Goal: Task Accomplishment & Management: Complete application form

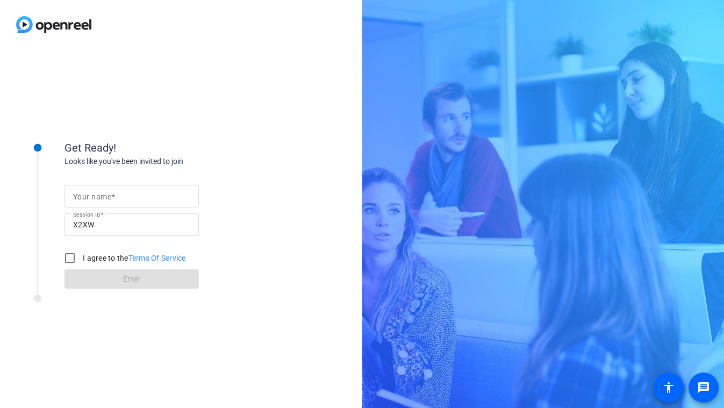
click at [135, 194] on input "Your name" at bounding box center [131, 196] width 117 height 13
type input "[PERSON_NAME]"
click at [69, 260] on input "I agree to the Terms Of Service" at bounding box center [69, 257] width 21 height 21
checkbox input "true"
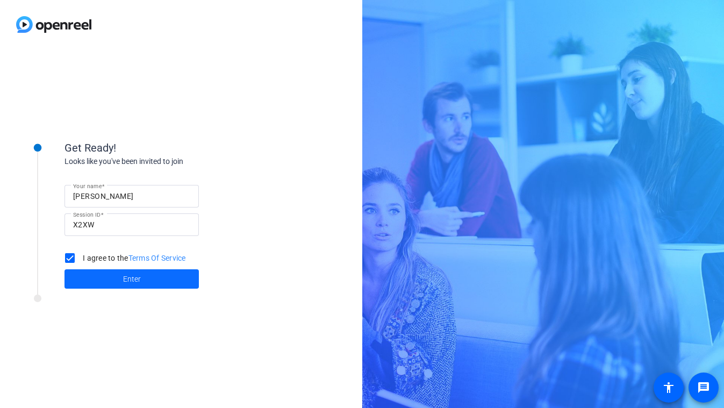
click at [121, 284] on span at bounding box center [131, 279] width 134 height 26
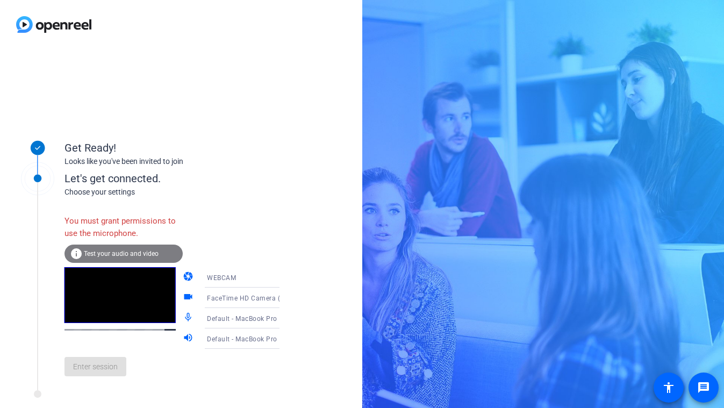
click at [126, 255] on span "Test your audio and video" at bounding box center [121, 254] width 75 height 8
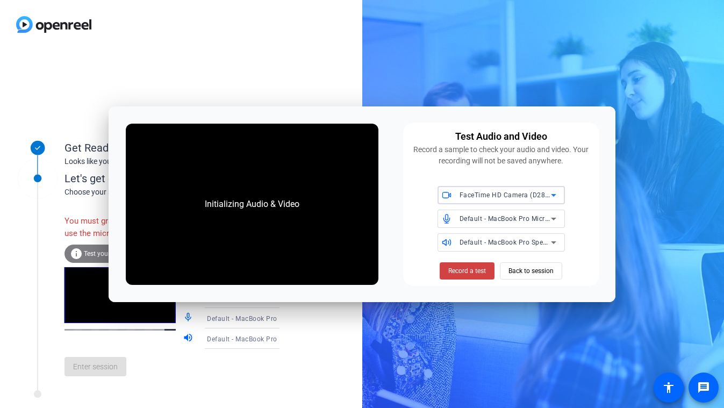
click at [481, 200] on div "FaceTime HD Camera (D288:[DATE])" at bounding box center [504, 194] width 91 height 13
click at [483, 220] on span "FaceTime HD Camera (D288:[DATE])" at bounding box center [501, 221] width 110 height 26
click at [467, 271] on span "Record a test" at bounding box center [467, 271] width 38 height 10
click at [526, 272] on span "Back to session" at bounding box center [530, 271] width 45 height 20
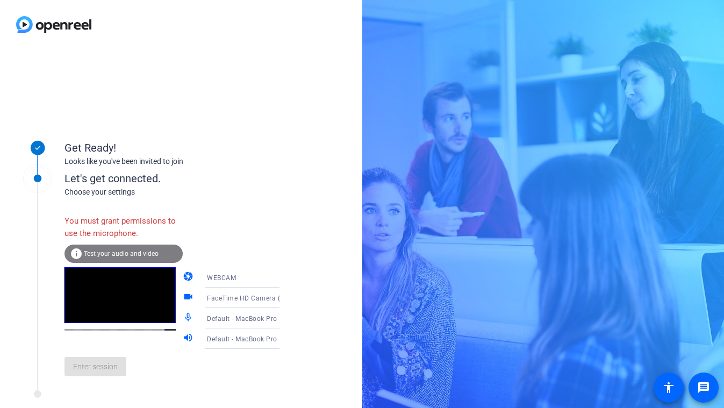
click at [232, 212] on div "You must grant permissions to use the microphone. info Test your audio and vide…" at bounding box center [182, 297] width 237 height 175
click at [287, 317] on icon at bounding box center [289, 318] width 5 height 3
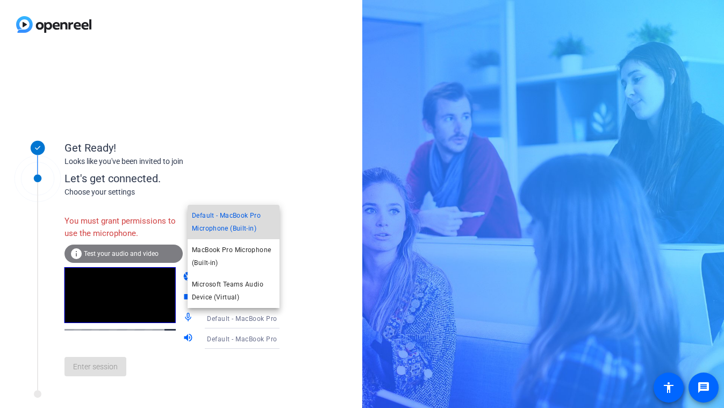
click at [245, 227] on span "Default - MacBook Pro Microphone (Built-in)" at bounding box center [233, 222] width 83 height 26
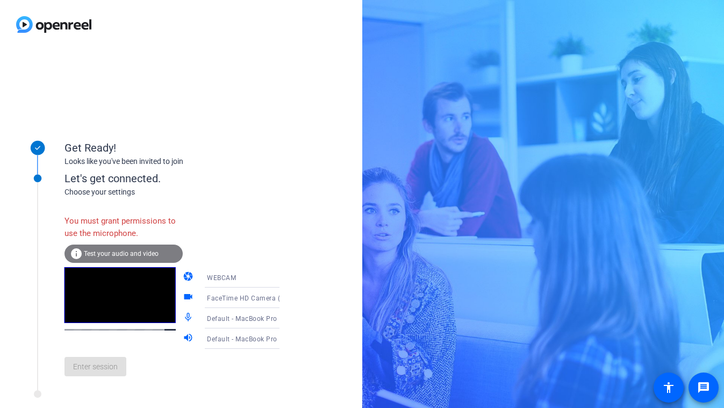
click at [106, 255] on span "Test your audio and video" at bounding box center [121, 254] width 75 height 8
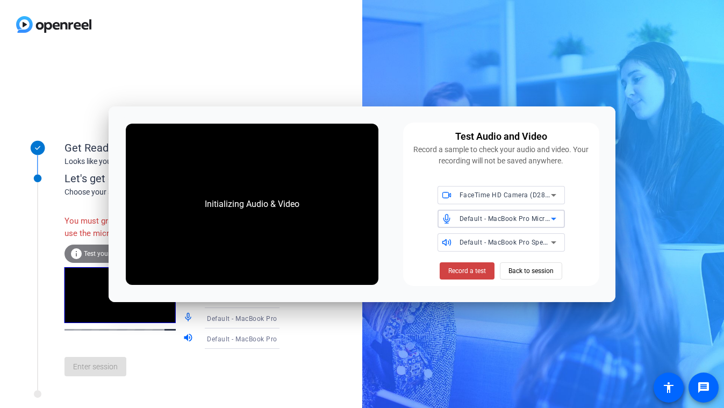
click at [470, 218] on span "Default - MacBook Pro Microphone (Built-in)" at bounding box center [528, 218] width 138 height 9
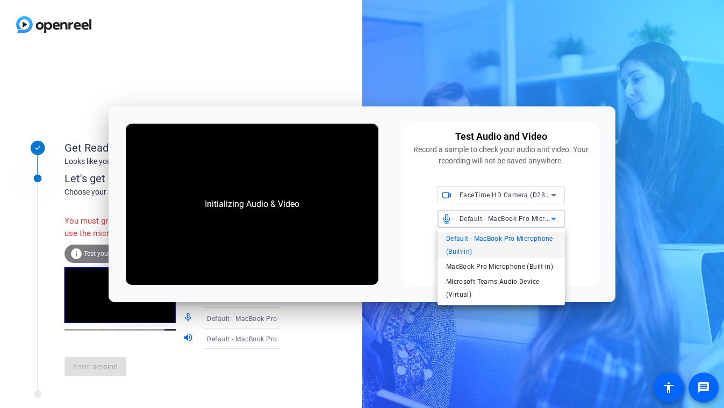
click at [470, 218] on div at bounding box center [362, 204] width 724 height 408
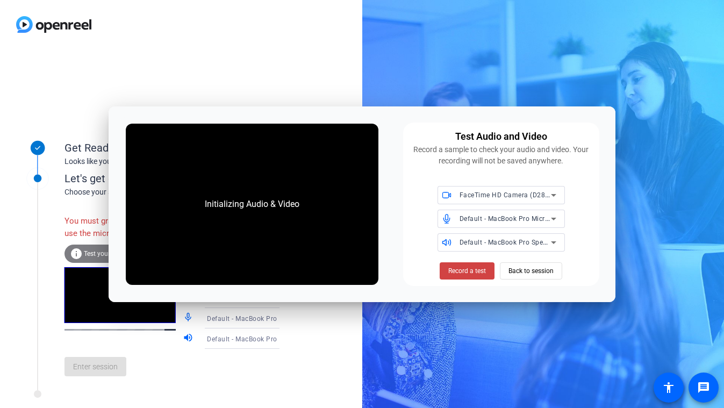
click at [476, 244] on span "Default - MacBook Pro Speakers (Built-in)" at bounding box center [523, 241] width 129 height 9
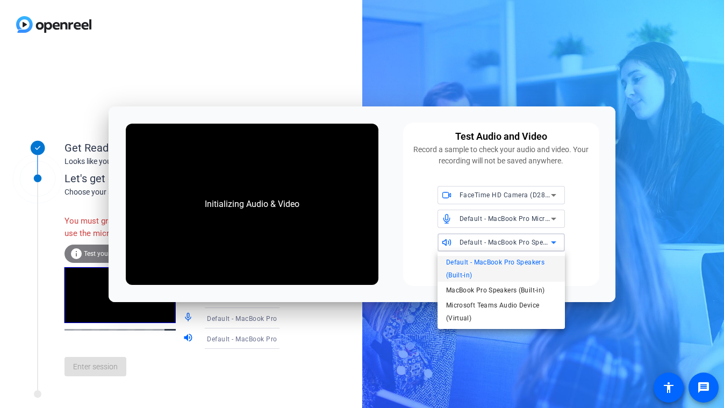
click at [471, 262] on span "Default - MacBook Pro Speakers (Built-in)" at bounding box center [501, 269] width 110 height 26
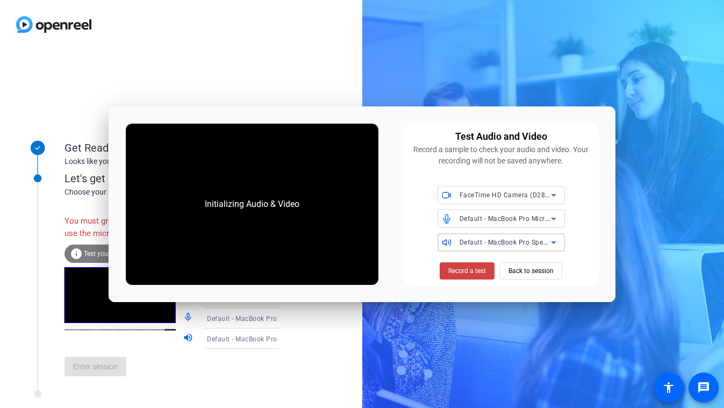
click at [463, 243] on span "Default - MacBook Pro Speakers (Built-in)" at bounding box center [523, 241] width 129 height 9
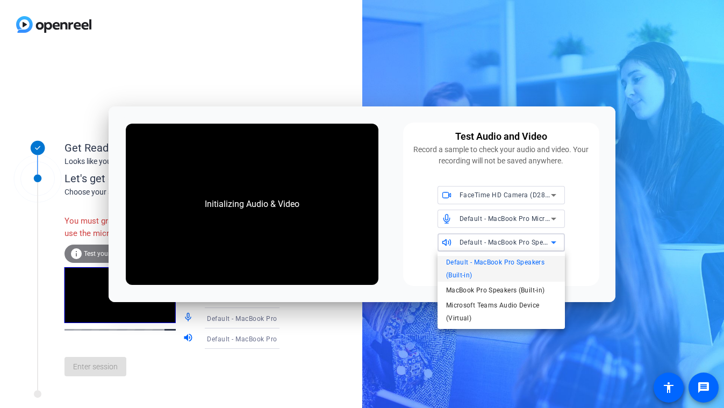
click at [463, 243] on div at bounding box center [362, 204] width 724 height 408
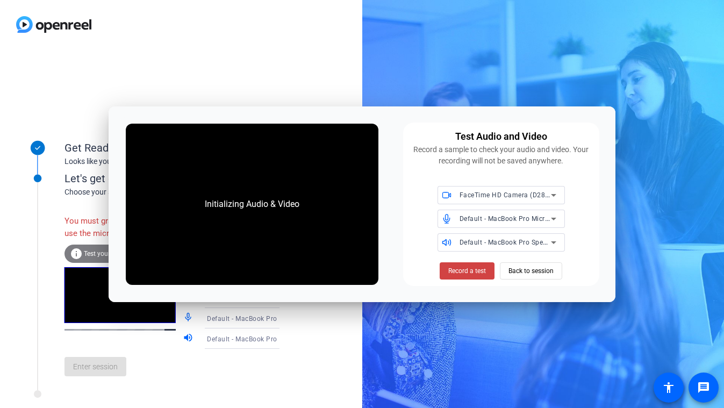
click at [403, 204] on div "Test Audio and Video Record a sample to check your audio and video. Your record…" at bounding box center [501, 203] width 196 height 163
click at [463, 272] on span "Record a test" at bounding box center [467, 271] width 38 height 10
click at [519, 270] on span "Back to session" at bounding box center [530, 271] width 45 height 20
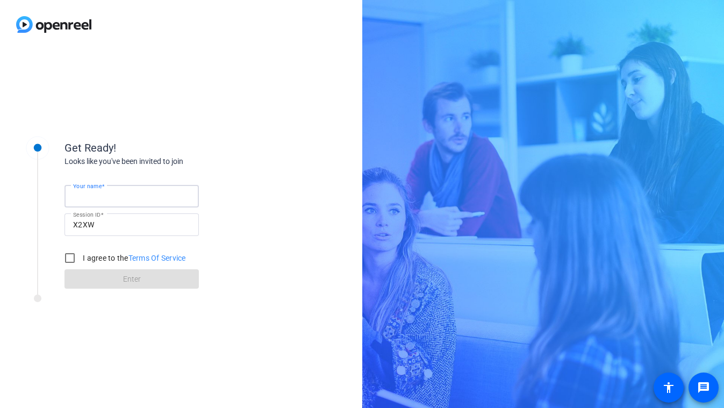
click at [119, 195] on input "Your name" at bounding box center [131, 196] width 117 height 13
type input "[PERSON_NAME]"
click at [67, 261] on input "I agree to the Terms Of Service" at bounding box center [69, 257] width 21 height 21
checkbox input "true"
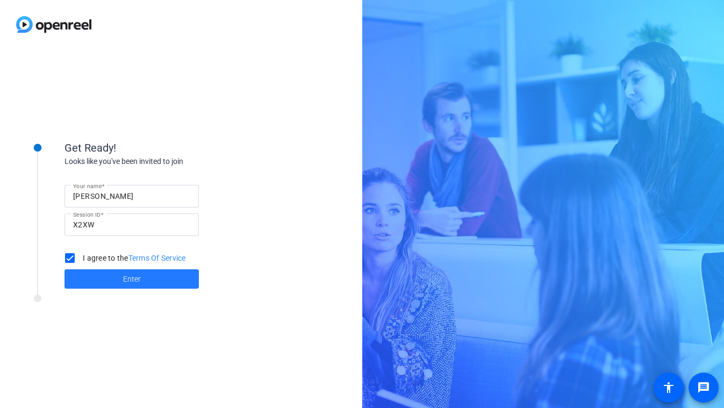
click at [126, 281] on span "Enter" at bounding box center [132, 278] width 18 height 11
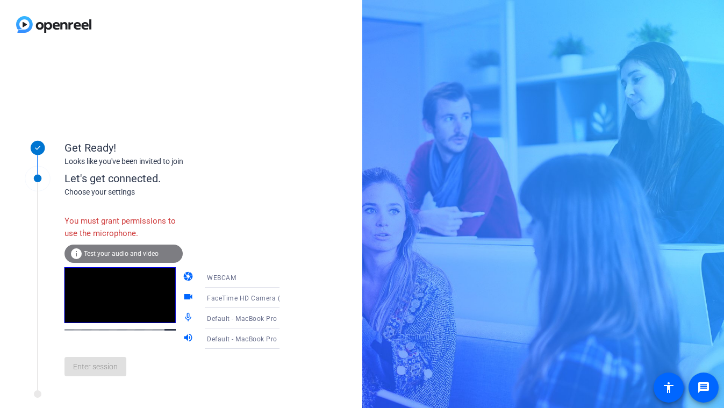
click at [114, 252] on span "Test your audio and video" at bounding box center [121, 254] width 75 height 8
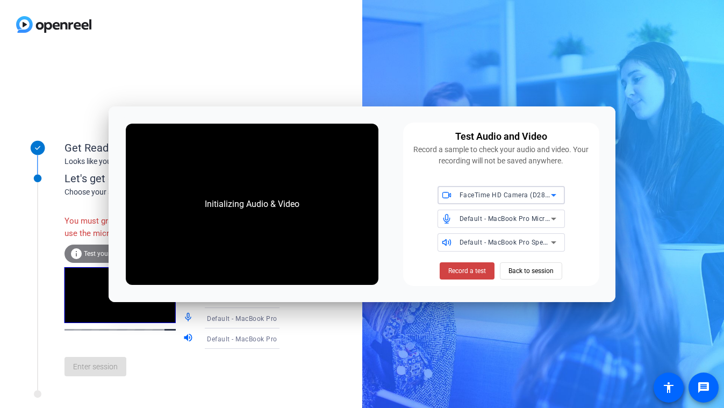
click at [554, 194] on icon at bounding box center [553, 195] width 5 height 3
click at [528, 215] on span "FaceTime HD Camera (D288:CE50)" at bounding box center [501, 221] width 110 height 26
click at [557, 196] on icon at bounding box center [553, 195] width 13 height 13
click at [556, 196] on div at bounding box center [362, 204] width 724 height 408
click at [581, 256] on div "Test Audio and Video Record a sample to check your audio and video. Your record…" at bounding box center [501, 203] width 196 height 163
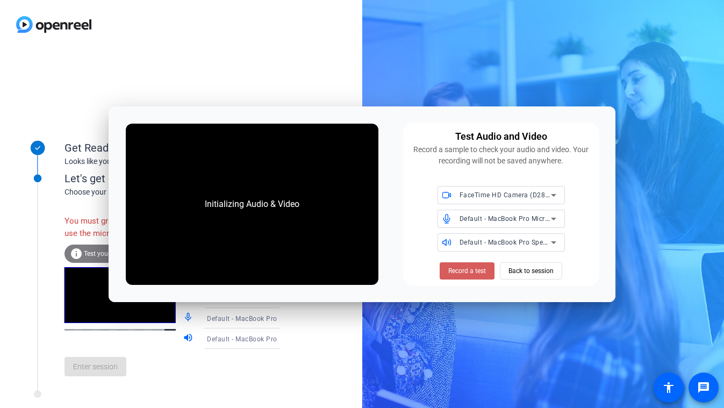
click at [469, 271] on span "Record a test" at bounding box center [467, 271] width 38 height 10
click at [468, 271] on span "Record a test" at bounding box center [467, 271] width 38 height 10
click at [470, 271] on span "Record a test" at bounding box center [467, 271] width 38 height 10
click at [336, 88] on div "Get Ready! Looks like you've been invited to join Let's get connected. Choose y…" at bounding box center [181, 228] width 362 height 359
click at [543, 275] on span "Back to session" at bounding box center [530, 271] width 45 height 20
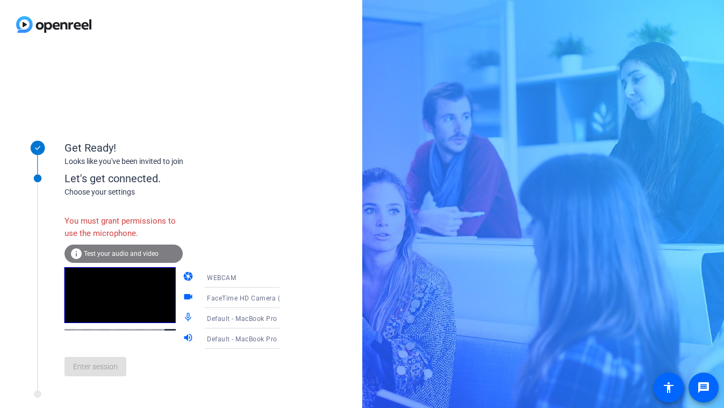
click at [280, 216] on div "Get Ready! Looks like you've been invited to join Let's get connected. Choose y…" at bounding box center [181, 228] width 362 height 359
click at [93, 233] on div "You must grant permissions to use the microphone." at bounding box center [123, 227] width 118 height 35
click at [77, 255] on mat-icon "info" at bounding box center [76, 253] width 13 height 13
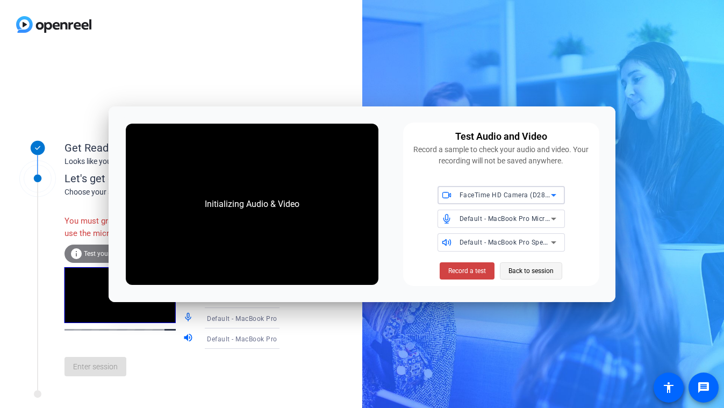
click at [518, 272] on span "Back to session" at bounding box center [530, 271] width 45 height 20
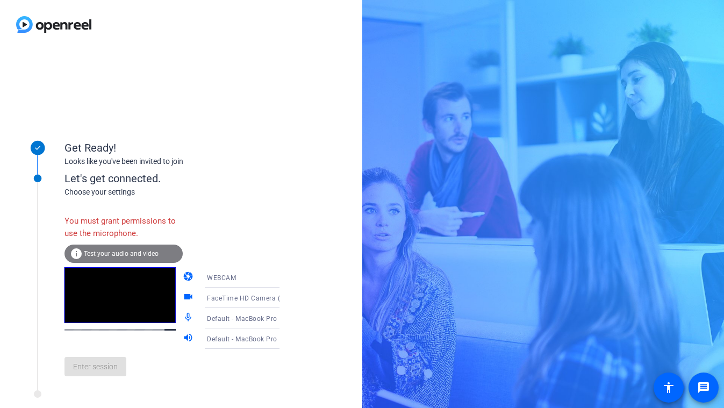
click at [208, 373] on div "Enter session" at bounding box center [182, 366] width 237 height 35
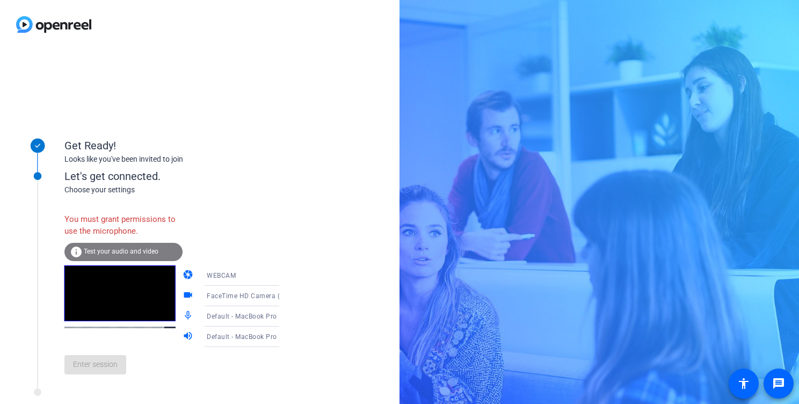
click at [425, 229] on div "Get Ready! Looks like you've been invited to join Let's get connected. Choose y…" at bounding box center [399, 202] width 799 height 404
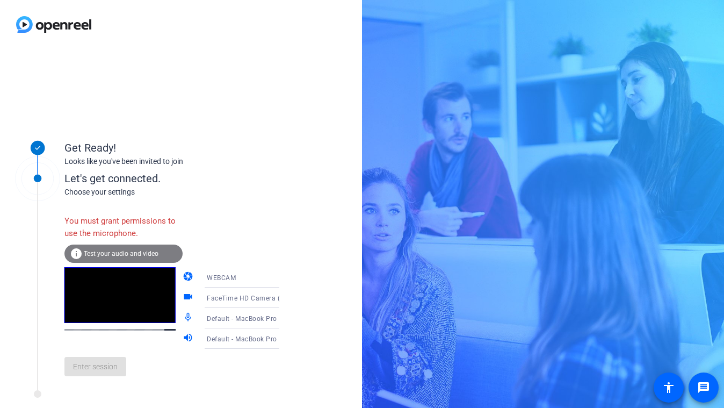
click at [277, 81] on div "Get Ready! Looks like you've been invited to join Let's get connected. Choose y…" at bounding box center [181, 228] width 362 height 359
click at [107, 256] on span "Test your audio and video" at bounding box center [121, 254] width 75 height 8
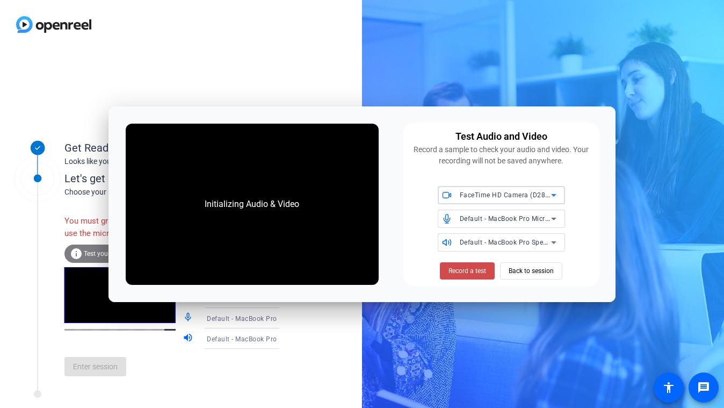
click at [466, 271] on span "Record a test" at bounding box center [468, 271] width 38 height 10
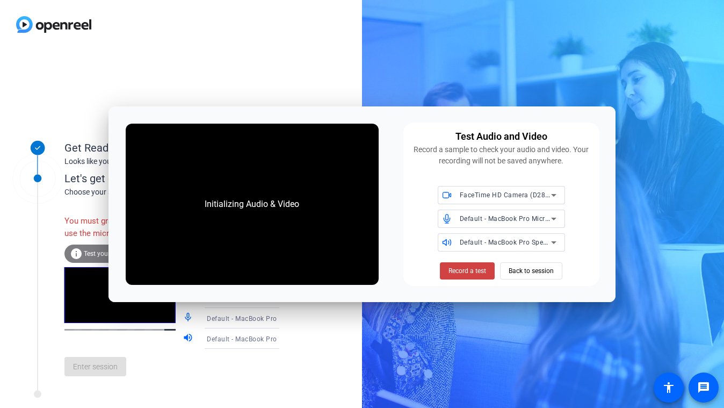
click at [493, 196] on span "FaceTime HD Camera (D288:[DATE])" at bounding box center [517, 194] width 114 height 9
click at [415, 195] on div at bounding box center [362, 204] width 724 height 408
click at [510, 216] on span "Default - MacBook Pro Microphone (Built-in)" at bounding box center [529, 218] width 138 height 9
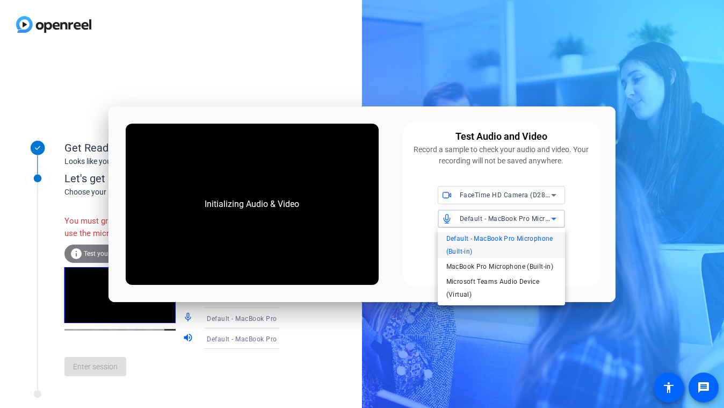
click at [400, 216] on div at bounding box center [362, 204] width 724 height 408
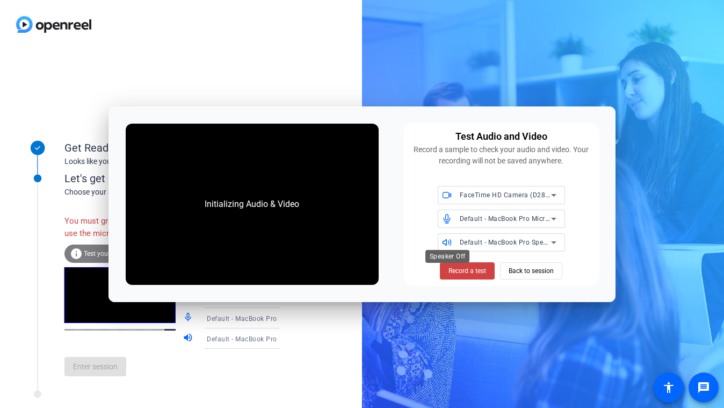
click at [456, 238] on span at bounding box center [448, 242] width 20 height 8
click at [464, 245] on span "Default - MacBook Pro Speakers (Built-in)" at bounding box center [524, 241] width 129 height 9
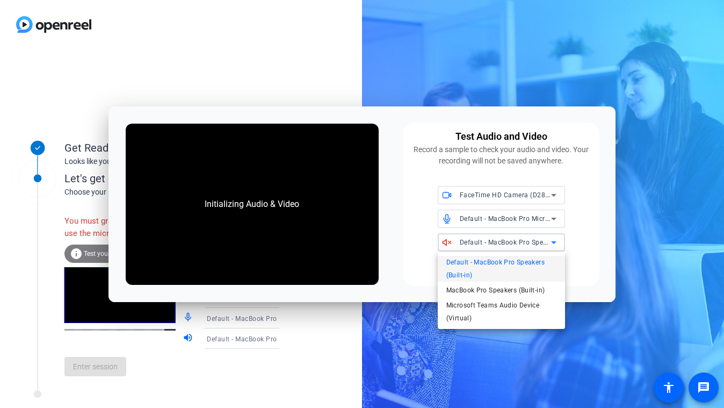
click at [448, 243] on div at bounding box center [362, 204] width 724 height 408
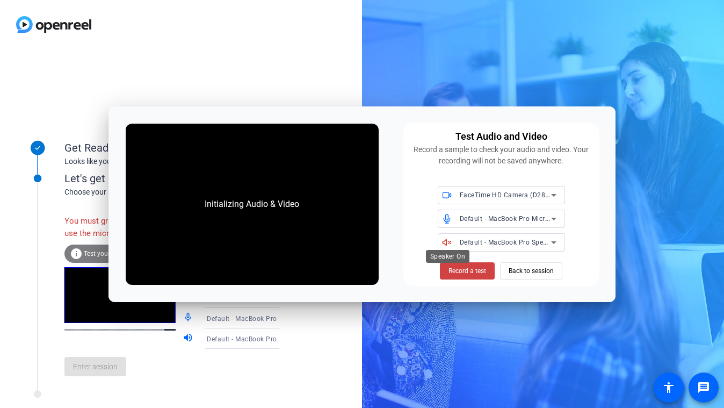
click at [448, 242] on icon at bounding box center [447, 242] width 10 height 10
click at [414, 221] on div "FaceTime HD Camera (D288:CE50) Default - MacBook Pro Microphone (Built-in) Defa…" at bounding box center [501, 219] width 183 height 66
click at [475, 271] on span "Record a test" at bounding box center [468, 271] width 38 height 10
click at [451, 239] on icon at bounding box center [447, 242] width 10 height 10
click at [449, 241] on icon at bounding box center [447, 242] width 8 height 6
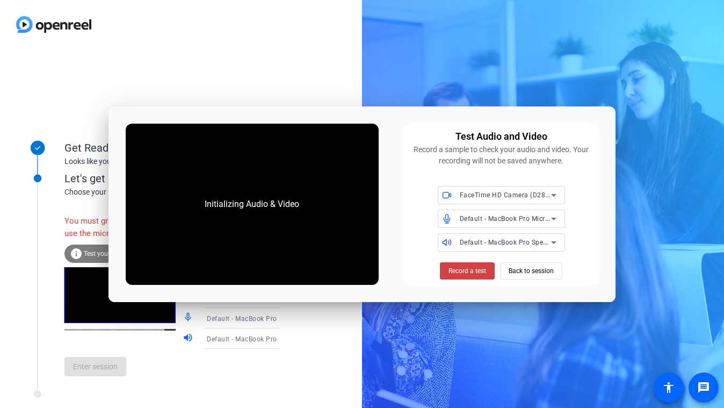
click at [554, 241] on icon at bounding box center [553, 242] width 13 height 13
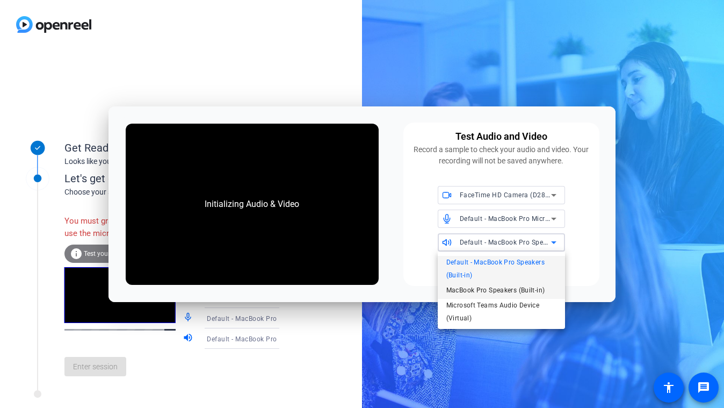
click at [516, 290] on span "MacBook Pro Speakers (Built-in)" at bounding box center [495, 290] width 99 height 13
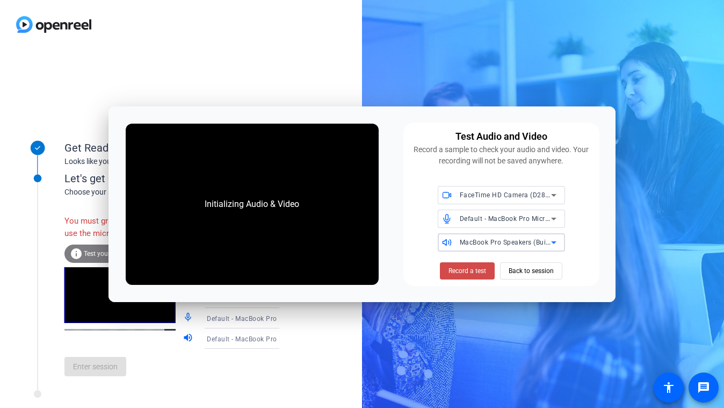
click at [473, 272] on span "Record a test" at bounding box center [468, 271] width 38 height 10
click at [554, 218] on icon at bounding box center [553, 219] width 5 height 3
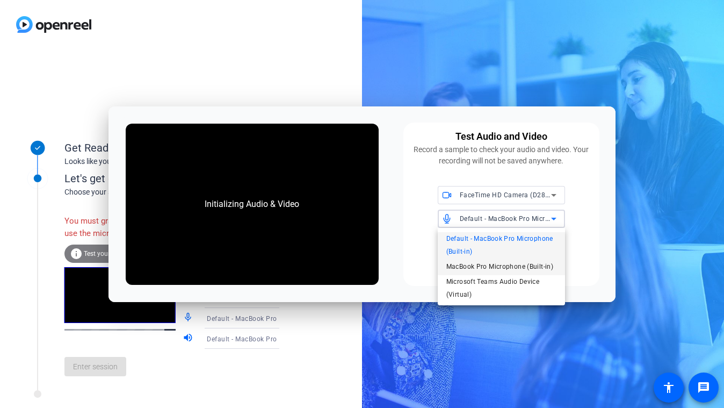
click at [495, 266] on span "MacBook Pro Microphone (Built-in)" at bounding box center [499, 266] width 107 height 13
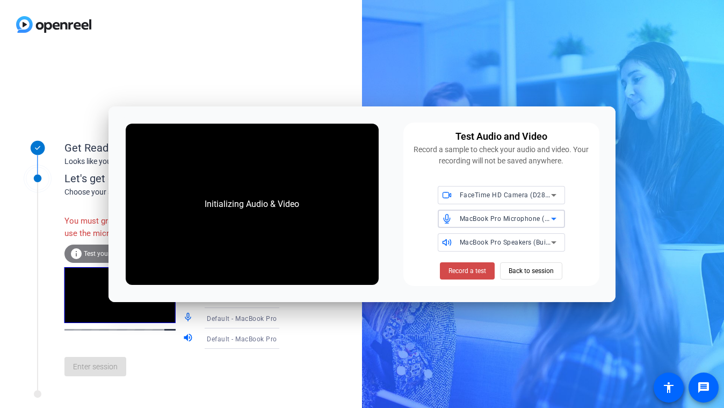
click at [461, 273] on span "Record a test" at bounding box center [468, 271] width 38 height 10
click at [553, 195] on icon at bounding box center [553, 195] width 5 height 3
click at [576, 200] on div at bounding box center [362, 204] width 724 height 408
click at [580, 230] on div "FaceTime HD Camera (D288:CE50) MacBook Pro Microphone (Built-in) MacBook Pro Sp…" at bounding box center [501, 219] width 183 height 66
click at [521, 273] on span "Back to session" at bounding box center [531, 271] width 45 height 20
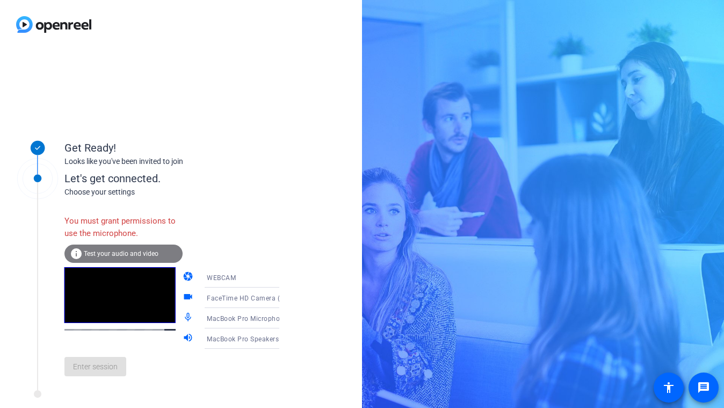
click at [218, 83] on div "Get Ready! Looks like you've been invited to join Let's get connected. Choose y…" at bounding box center [181, 228] width 362 height 359
click at [339, 220] on div "Get Ready! Looks like you've been invited to join Let's get connected. Choose y…" at bounding box center [181, 228] width 362 height 359
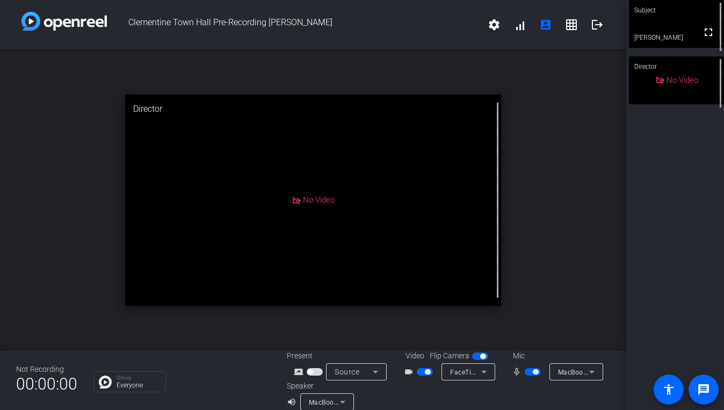
click at [570, 221] on div "open_in_new Director No Video" at bounding box center [313, 199] width 626 height 301
click at [369, 61] on div "open_in_new Director No Video" at bounding box center [313, 199] width 626 height 301
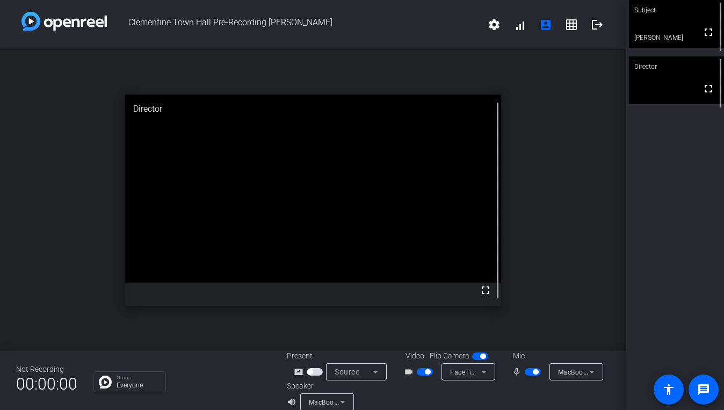
scroll to position [12, 0]
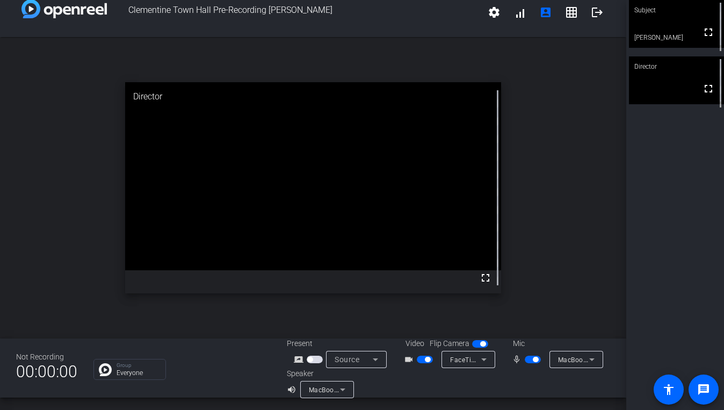
click at [592, 359] on icon at bounding box center [591, 359] width 5 height 3
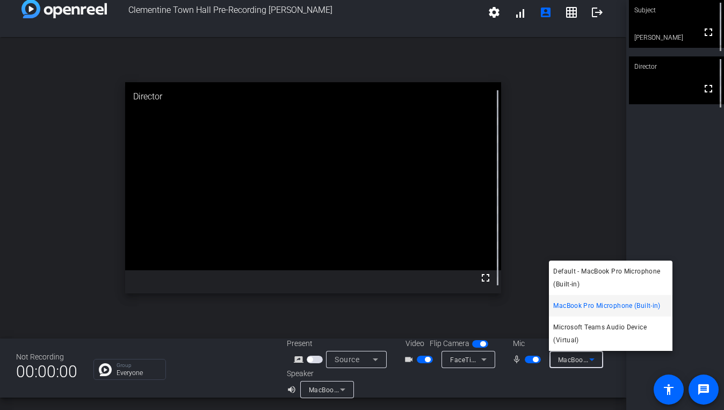
click at [531, 362] on div at bounding box center [362, 205] width 724 height 410
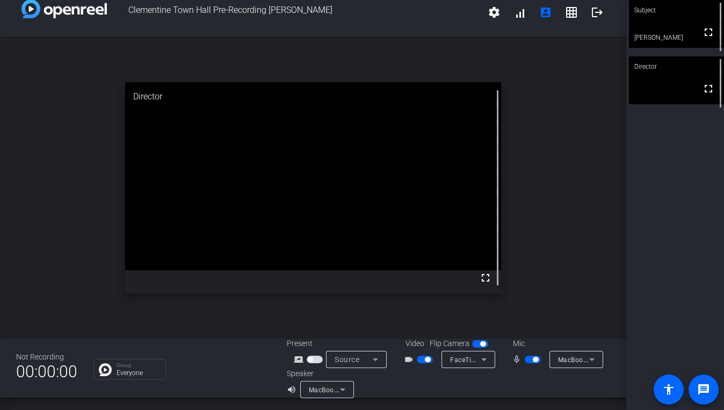
click at [528, 362] on span "button" at bounding box center [533, 360] width 16 height 8
click at [538, 359] on span "button" at bounding box center [533, 360] width 16 height 8
click at [570, 330] on div "open_in_new Director fullscreen" at bounding box center [313, 187] width 626 height 301
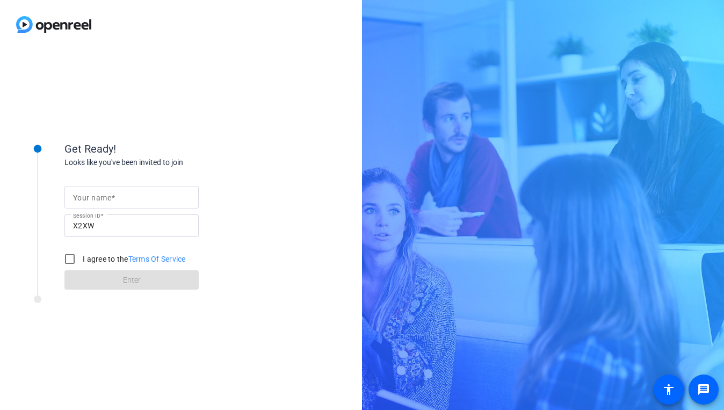
click at [104, 197] on mat-label "Your name" at bounding box center [92, 197] width 38 height 9
click at [104, 197] on input "Your name" at bounding box center [131, 197] width 117 height 13
click at [104, 198] on input "Your name" at bounding box center [131, 197] width 117 height 13
type input "[PERSON_NAME]"
click at [71, 257] on input "I agree to the Terms Of Service" at bounding box center [69, 258] width 21 height 21
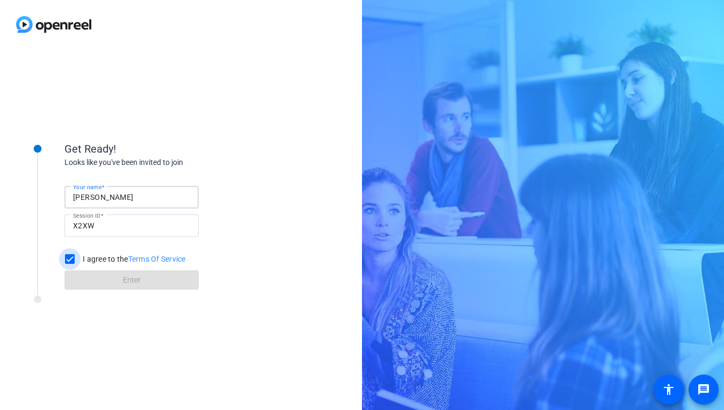
checkbox input "true"
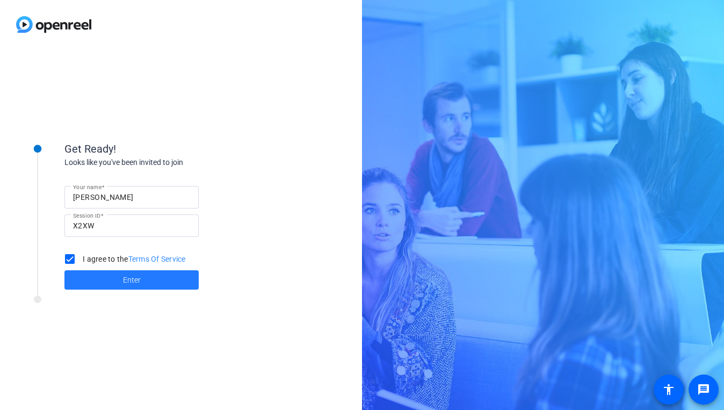
click at [105, 283] on span at bounding box center [131, 280] width 134 height 26
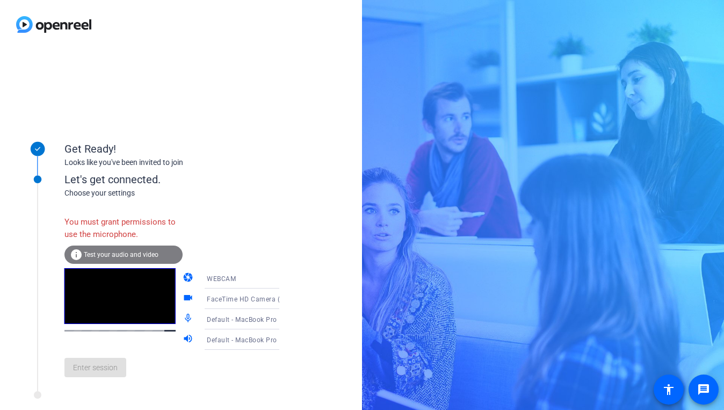
click at [219, 216] on div "You must grant permissions to use the microphone. info Test your audio and vide…" at bounding box center [182, 298] width 237 height 175
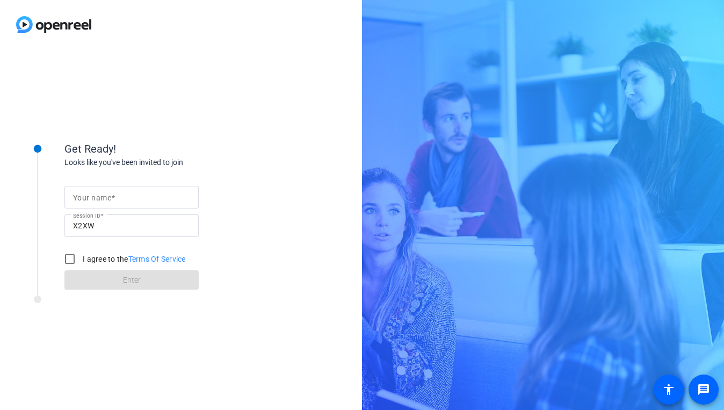
click at [275, 88] on div "Get Ready! Looks like you've been invited to join Your name Session ID X2XW I a…" at bounding box center [181, 229] width 362 height 361
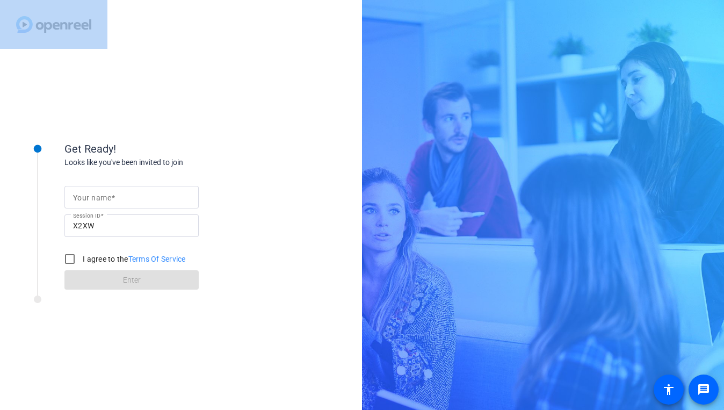
click at [229, 46] on div "Get Ready! Looks like you've been invited to join Your name Session ID X2XW I a…" at bounding box center [181, 205] width 362 height 410
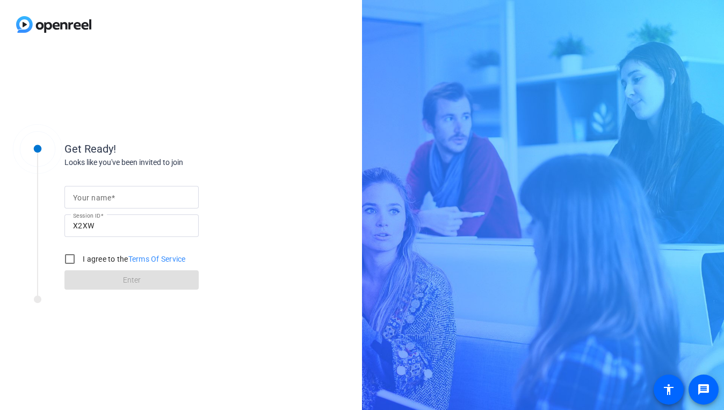
click at [115, 197] on span at bounding box center [113, 197] width 4 height 9
click at [115, 197] on input "Your name" at bounding box center [131, 197] width 117 height 13
click at [97, 195] on input "Your name" at bounding box center [131, 197] width 117 height 13
type input "[PERSON_NAME]"
click at [71, 262] on input "I agree to the Terms Of Service" at bounding box center [69, 258] width 21 height 21
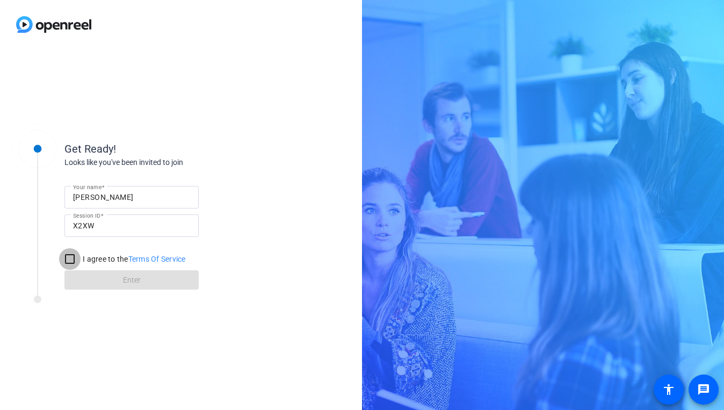
checkbox input "true"
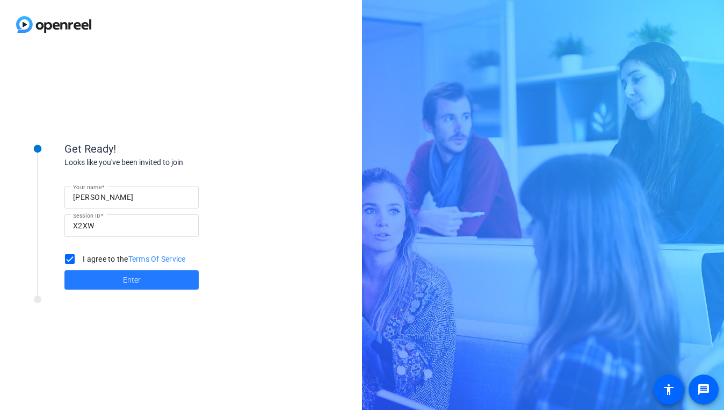
click at [128, 279] on span "Enter" at bounding box center [132, 280] width 18 height 11
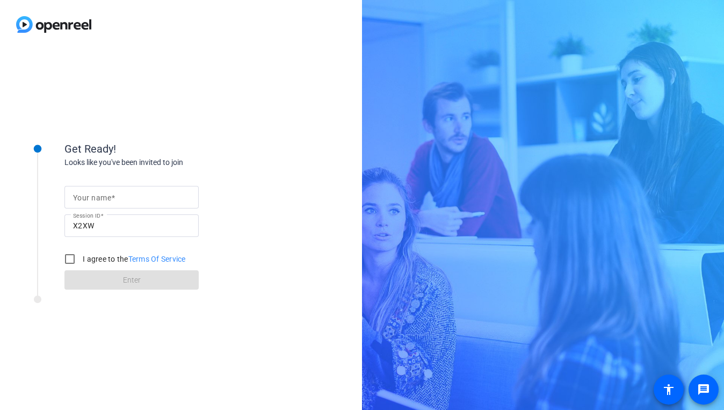
click at [114, 198] on span at bounding box center [113, 197] width 4 height 9
click at [114, 198] on input "Your name" at bounding box center [131, 197] width 117 height 13
type input "[PERSON_NAME]"
click at [71, 261] on input "I agree to the Terms Of Service" at bounding box center [69, 258] width 21 height 21
checkbox input "true"
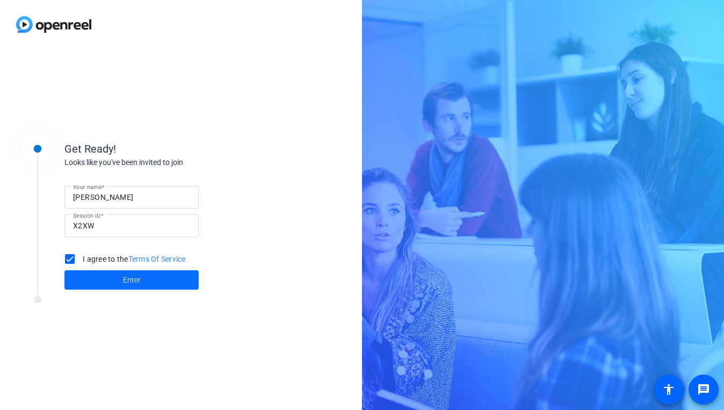
click at [95, 279] on span at bounding box center [131, 280] width 134 height 26
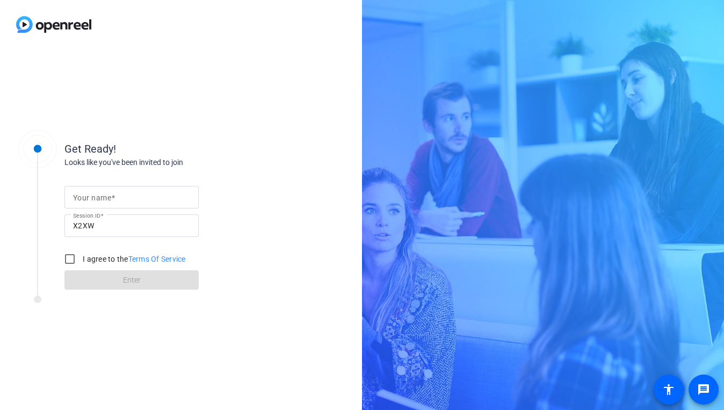
click at [89, 197] on mat-label "Your name" at bounding box center [92, 197] width 38 height 9
click at [89, 197] on input "Your name" at bounding box center [131, 197] width 117 height 13
type input "Chris Armstrong"
drag, startPoint x: 69, startPoint y: 259, endPoint x: 85, endPoint y: 274, distance: 21.7
click at [69, 259] on input "I agree to the Terms Of Service" at bounding box center [69, 258] width 21 height 21
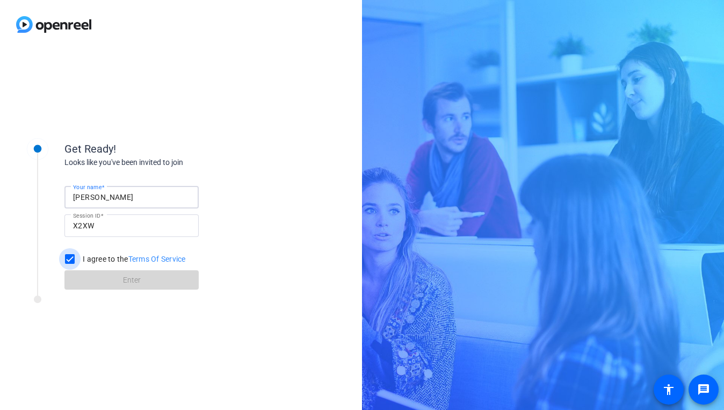
checkbox input "true"
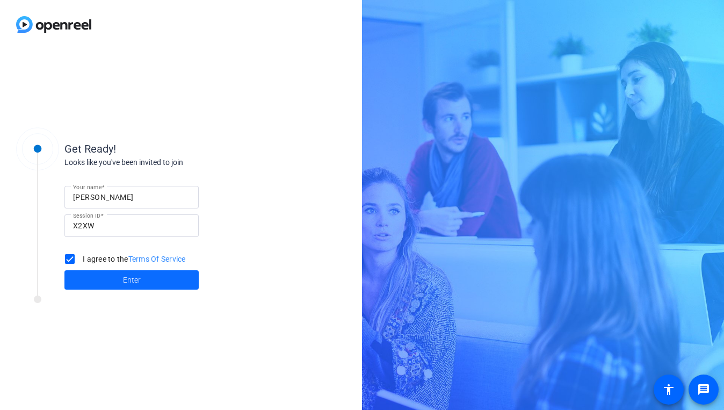
click at [120, 279] on span at bounding box center [131, 280] width 134 height 26
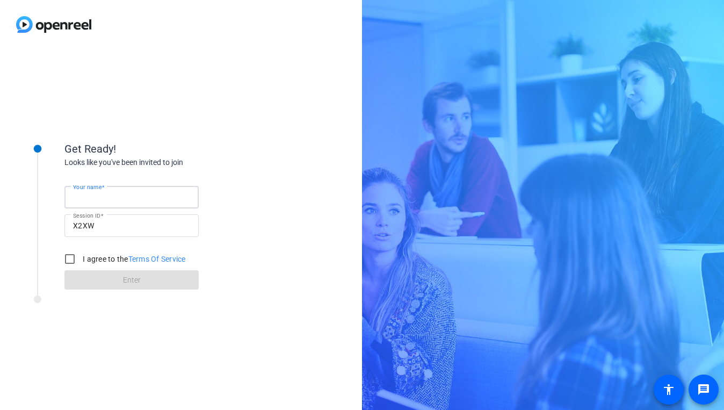
click at [116, 194] on input "Your name" at bounding box center [131, 197] width 117 height 13
type input "[PERSON_NAME]"
click at [61, 264] on input "I agree to the Terms Of Service" at bounding box center [69, 258] width 21 height 21
checkbox input "true"
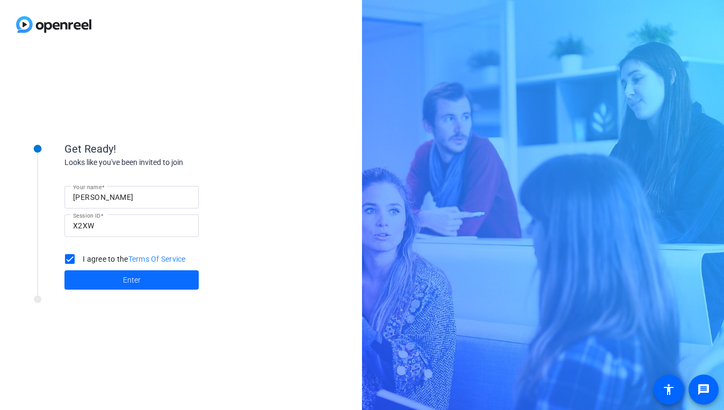
click at [113, 283] on span at bounding box center [131, 280] width 134 height 26
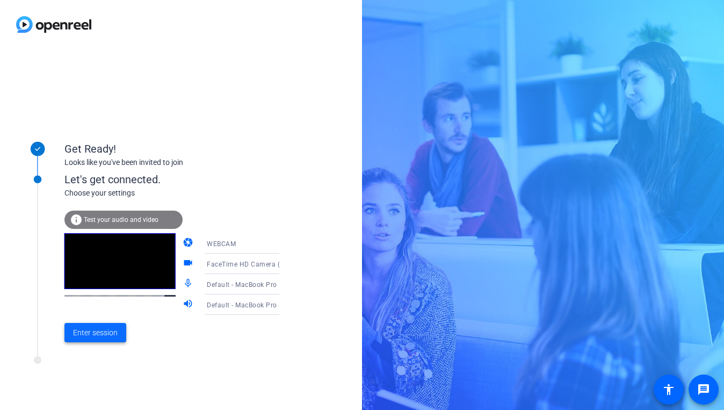
click at [86, 334] on span "Enter session" at bounding box center [95, 332] width 45 height 11
